Goal: Task Accomplishment & Management: Use online tool/utility

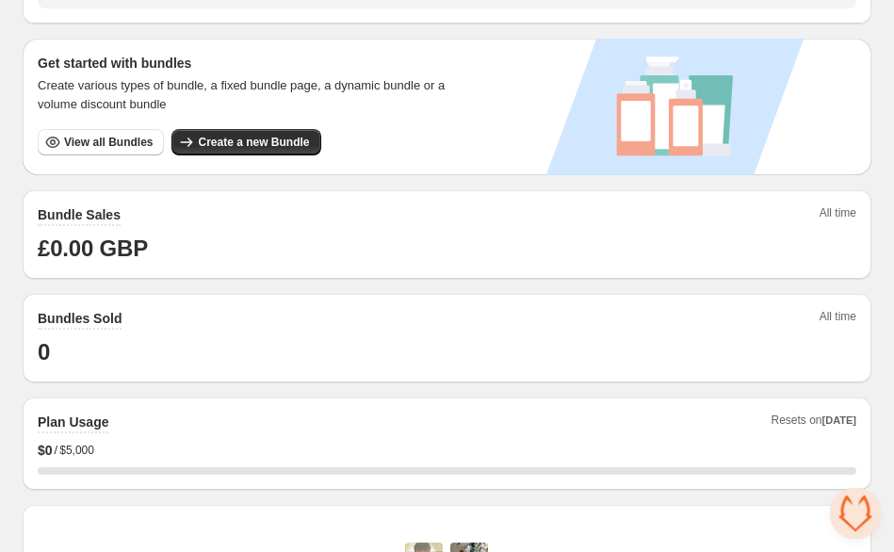
scroll to position [334, 0]
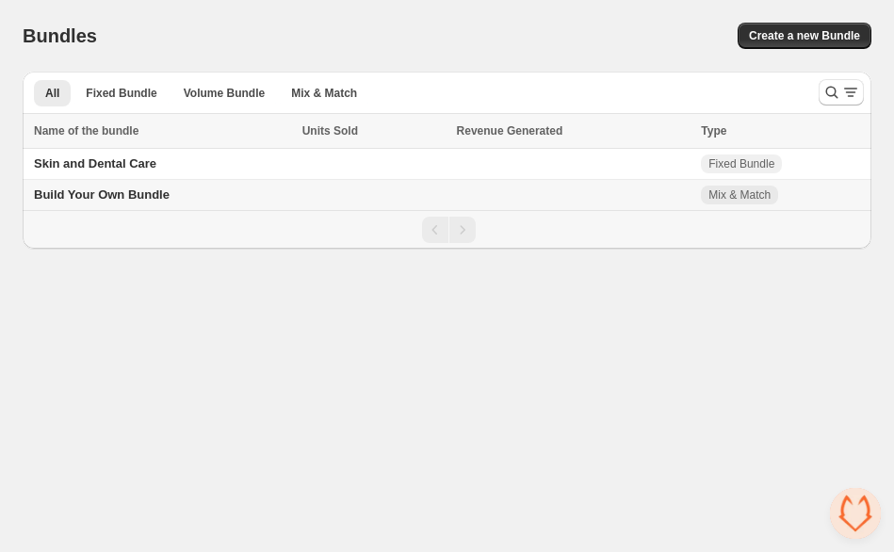
click at [115, 198] on span "Build Your Own Bundle" at bounding box center [102, 194] width 136 height 14
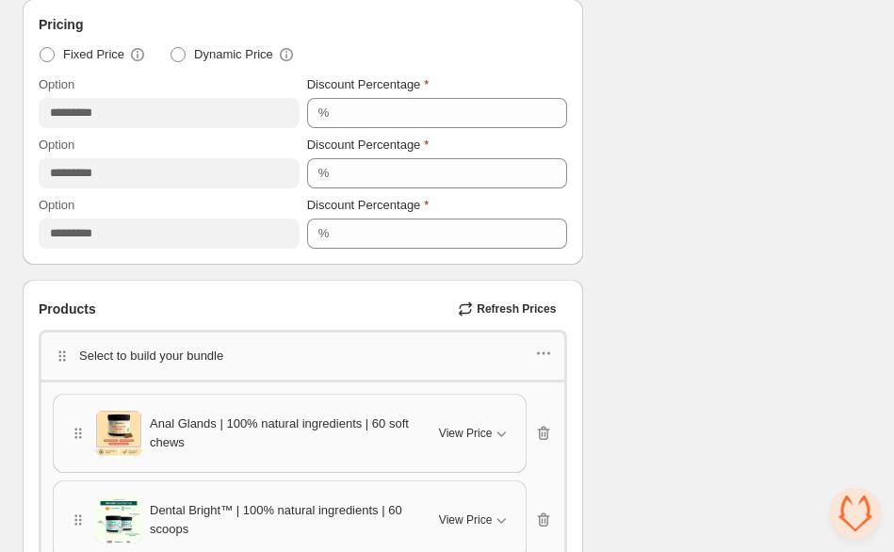
scroll to position [748, 0]
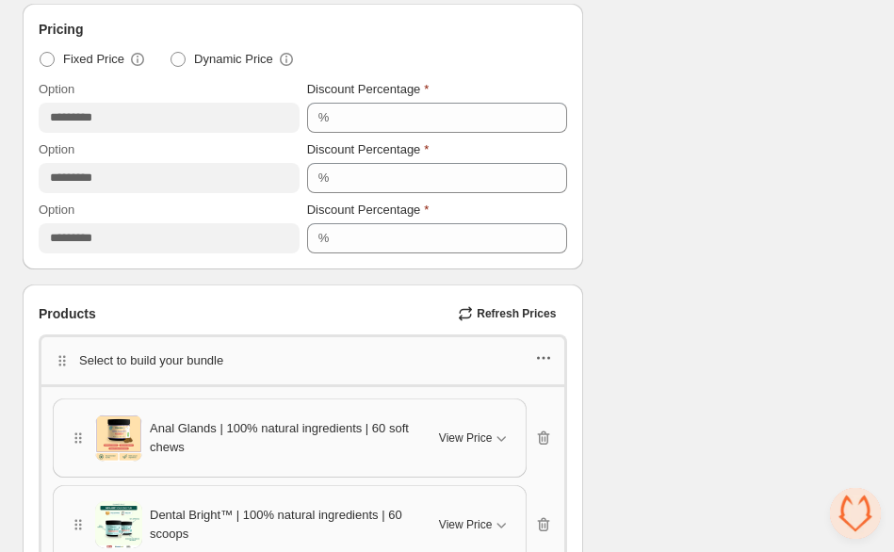
click at [542, 355] on icon "button" at bounding box center [543, 357] width 19 height 19
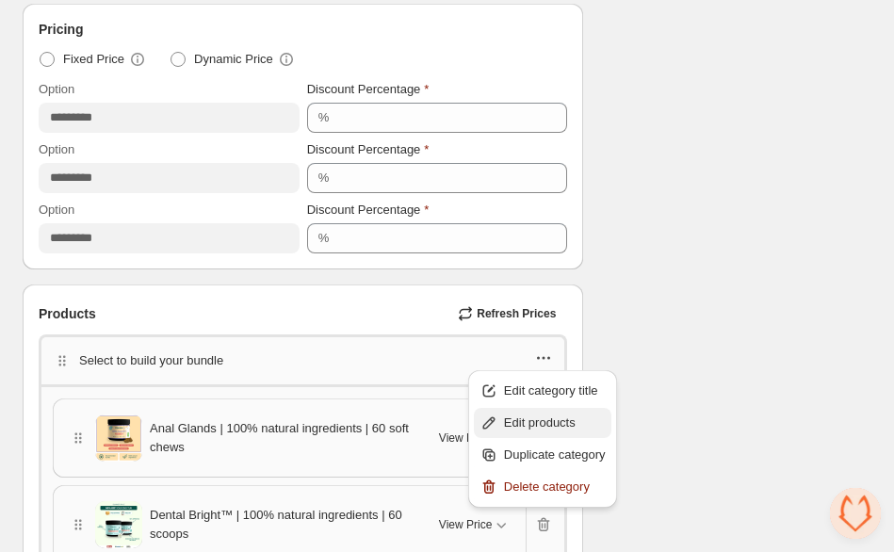
click at [542, 423] on span "Edit products" at bounding box center [555, 422] width 102 height 19
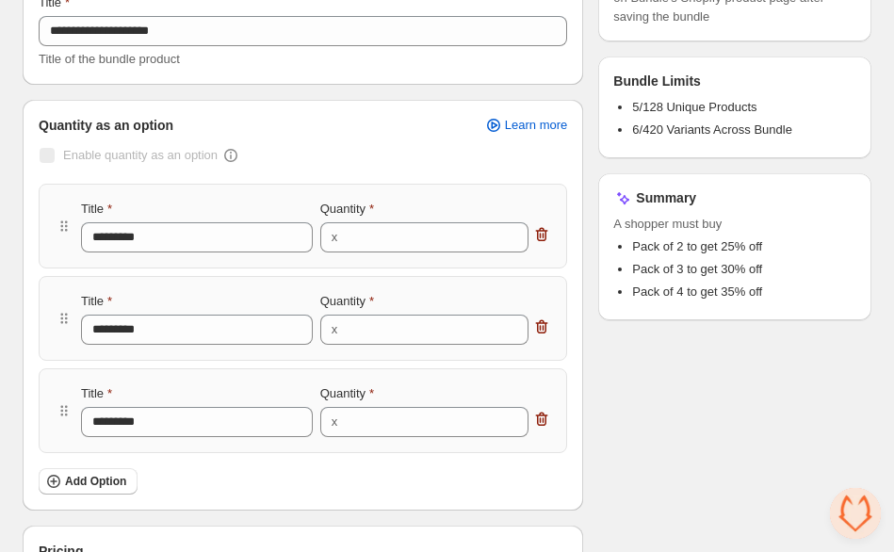
scroll to position [0, 0]
